Goal: Task Accomplishment & Management: Complete application form

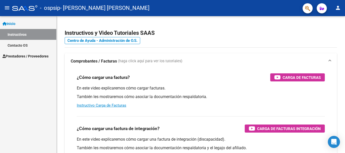
click at [24, 56] on span "Prestadores / Proveedores" at bounding box center [26, 57] width 46 height 6
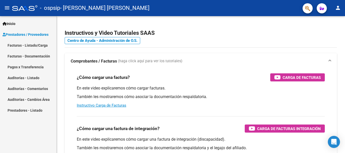
click at [34, 56] on link "Facturas - Documentación" at bounding box center [28, 56] width 56 height 11
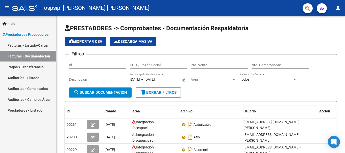
click at [30, 47] on link "Facturas - Listado/Carga" at bounding box center [28, 45] width 56 height 11
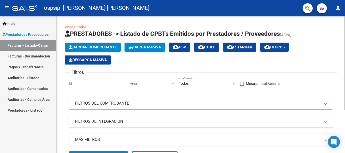
click at [89, 47] on span "Cargar Comprobante" at bounding box center [93, 47] width 48 height 5
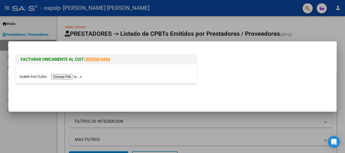
click at [66, 78] on input "file" at bounding box center [51, 76] width 64 height 5
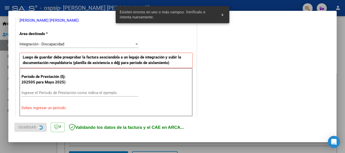
scroll to position [117, 0]
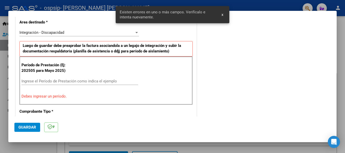
click at [27, 81] on input "Ingrese el Período de Prestación como indica el ejemplo" at bounding box center [79, 81] width 117 height 5
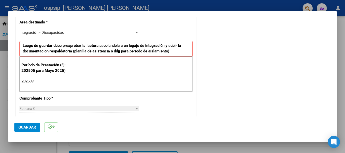
type input "202509"
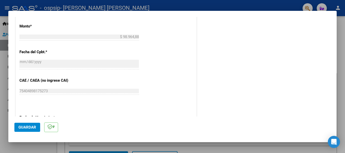
scroll to position [291, 0]
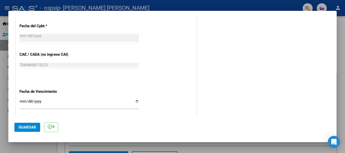
click at [22, 101] on input "Ingresar la fecha" at bounding box center [78, 103] width 119 height 8
click at [33, 99] on input "Ingresar la fecha" at bounding box center [78, 103] width 119 height 8
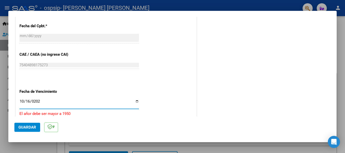
type input "[DATE]"
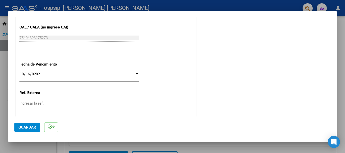
scroll to position [345, 0]
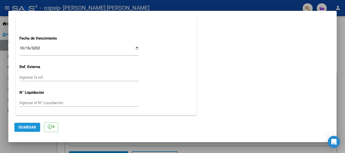
click at [28, 128] on span "Guardar" at bounding box center [27, 127] width 18 height 5
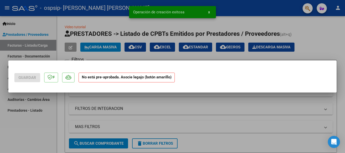
scroll to position [0, 0]
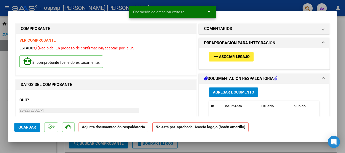
click at [235, 92] on span "Agregar Documento" at bounding box center [233, 92] width 41 height 5
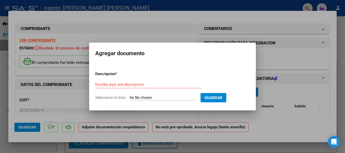
click at [146, 96] on input "Seleccionar Archivo" at bounding box center [163, 98] width 67 height 5
type input "C:\fakepath\angel asistencia Septiembre 2025.jpeg"
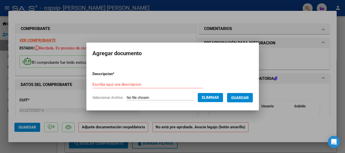
click at [99, 85] on input "Escriba aquí una descripcion" at bounding box center [147, 84] width 111 height 5
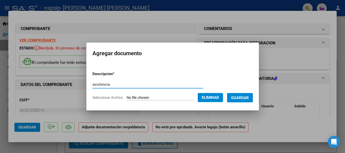
type input "asistencia"
click at [258, 99] on mat-dialog-content "Descripcion * asistencia Escriba aquí una descripcion Seleccionar Archivo Elimi…" at bounding box center [172, 83] width 172 height 41
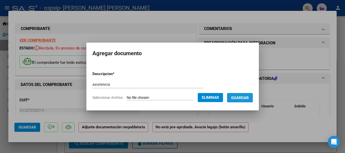
click at [246, 100] on button "Guardar" at bounding box center [240, 97] width 26 height 9
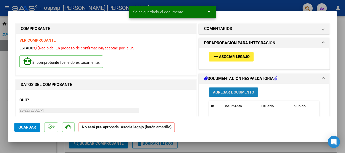
click at [218, 93] on span "Agregar Documento" at bounding box center [233, 92] width 41 height 5
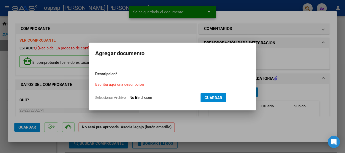
click at [131, 97] on input "Seleccionar Archivo" at bounding box center [163, 98] width 67 height 5
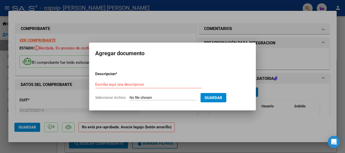
type input "C:\fakepath\[PERSON_NAME] OCUPACIONAL AUTORIZACION 2025 SEGUN RESOLUCION 360 22…"
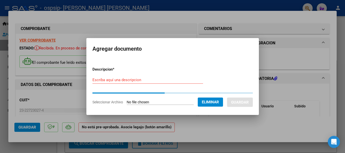
click at [96, 80] on form "Descripcion * Escriba aquí una descripcion Seleccionar Archivo Eliminar Guardar" at bounding box center [172, 86] width 160 height 46
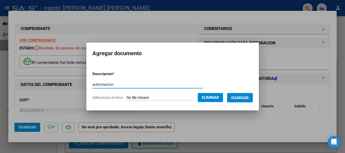
type input "autorizacion"
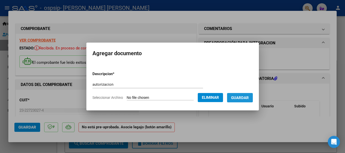
click at [242, 98] on span "Guardar" at bounding box center [240, 98] width 18 height 5
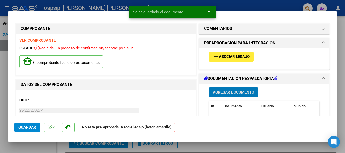
click at [235, 59] on span "Asociar Legajo" at bounding box center [234, 57] width 31 height 5
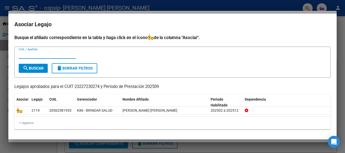
click at [251, 1] on div at bounding box center [172, 76] width 345 height 153
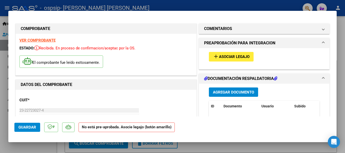
click at [238, 54] on button "add Asociar Legajo" at bounding box center [231, 56] width 45 height 9
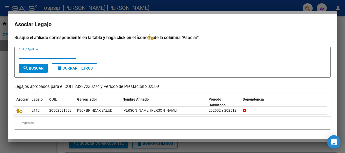
click at [331, 144] on div "Open Intercom Messenger" at bounding box center [333, 142] width 13 height 13
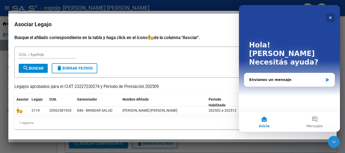
click at [331, 19] on icon "Cerrar" at bounding box center [330, 18] width 4 height 4
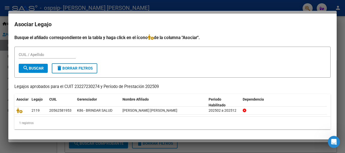
drag, startPoint x: 12, startPoint y: 3, endPoint x: 16, endPoint y: 1, distance: 5.0
click at [12, 3] on div at bounding box center [172, 76] width 345 height 153
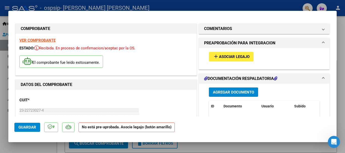
click at [28, 130] on button "Guardar" at bounding box center [27, 127] width 26 height 9
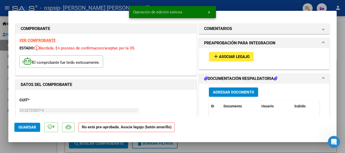
drag, startPoint x: 330, startPoint y: 11, endPoint x: 205, endPoint y: 0, distance: 125.7
click at [330, 11] on mat-dialog-container "COMPROBANTE VER COMPROBANTE ESTADO: Recibida. En proceso de confirmacion/acepta…" at bounding box center [172, 77] width 328 height 132
